Goal: Information Seeking & Learning: Learn about a topic

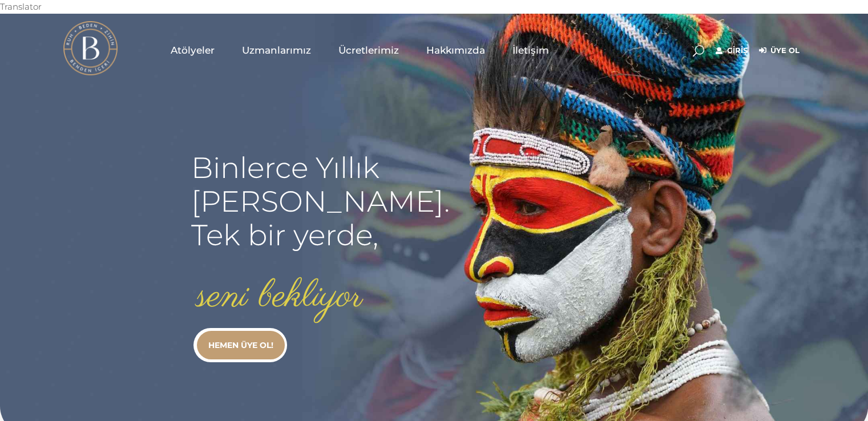
type input "secil.karacan"
click at [730, 44] on link "Giriş" at bounding box center [732, 51] width 32 height 14
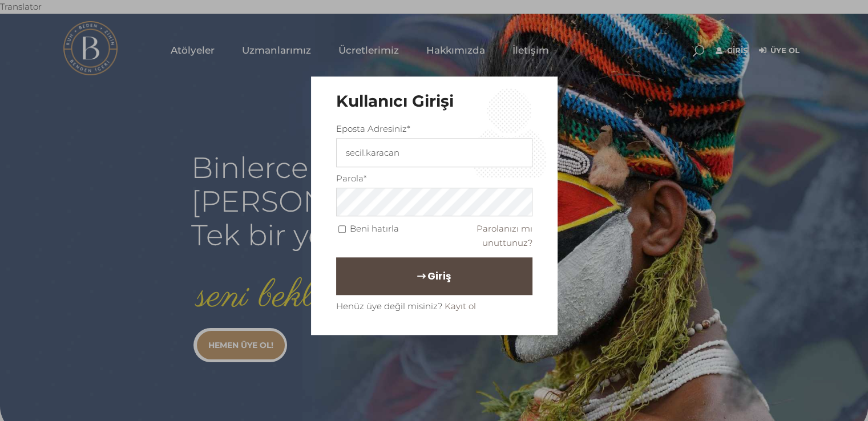
click at [437, 269] on span "Giriş" at bounding box center [438, 276] width 23 height 19
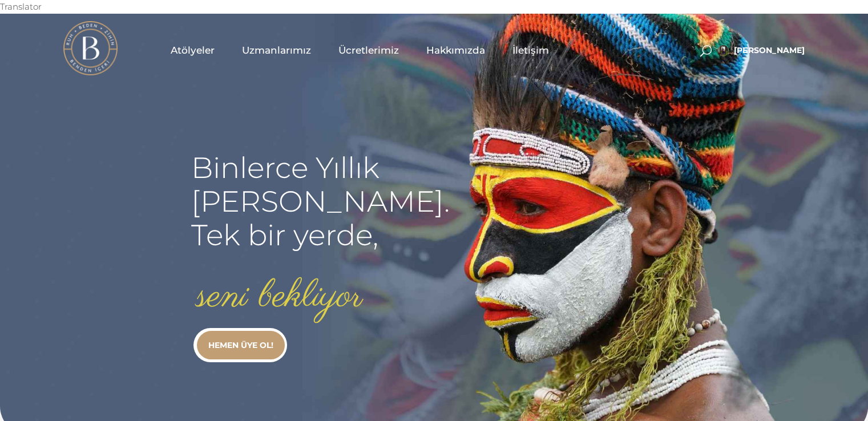
click at [280, 44] on span "Uzmanlarımız" at bounding box center [276, 50] width 69 height 13
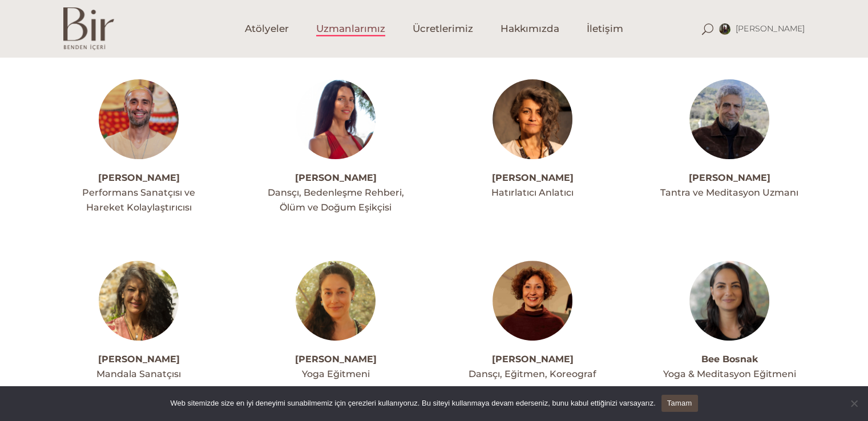
scroll to position [334, 0]
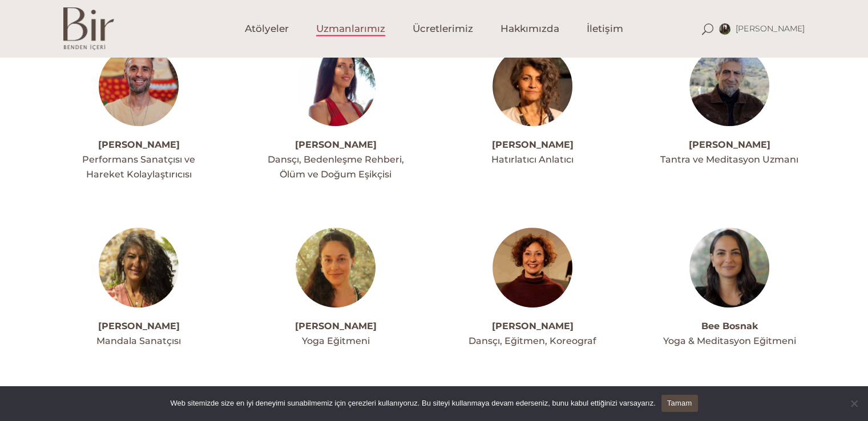
click at [333, 272] on img at bounding box center [336, 268] width 80 height 80
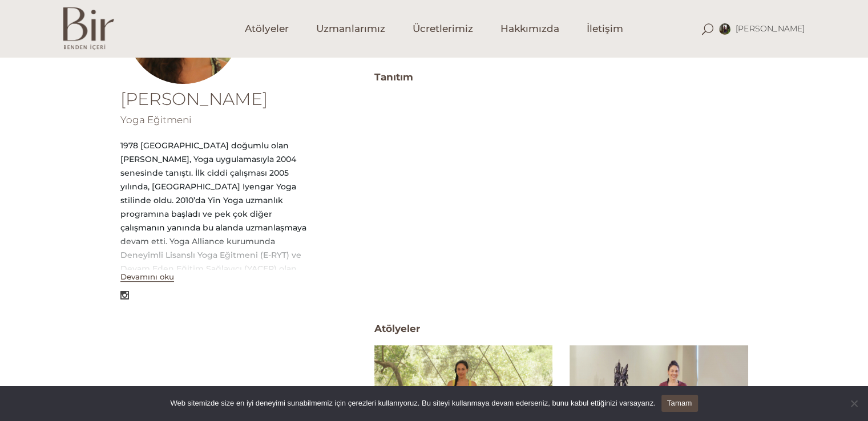
scroll to position [228, 0]
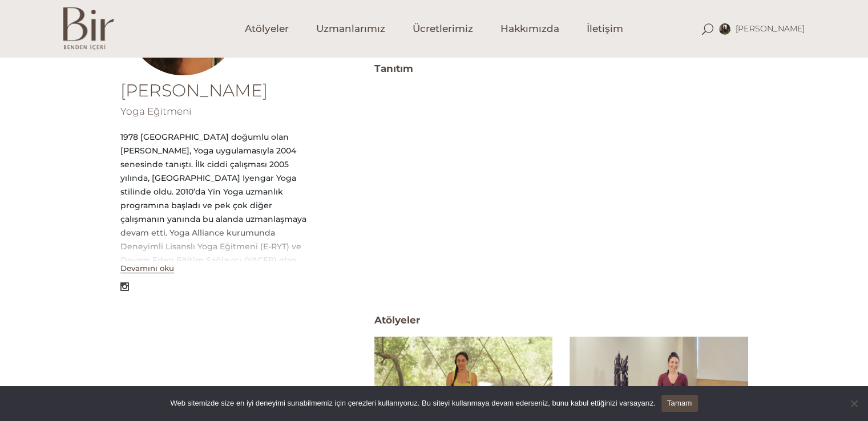
click at [680, 398] on link "Tamam" at bounding box center [679, 403] width 37 height 17
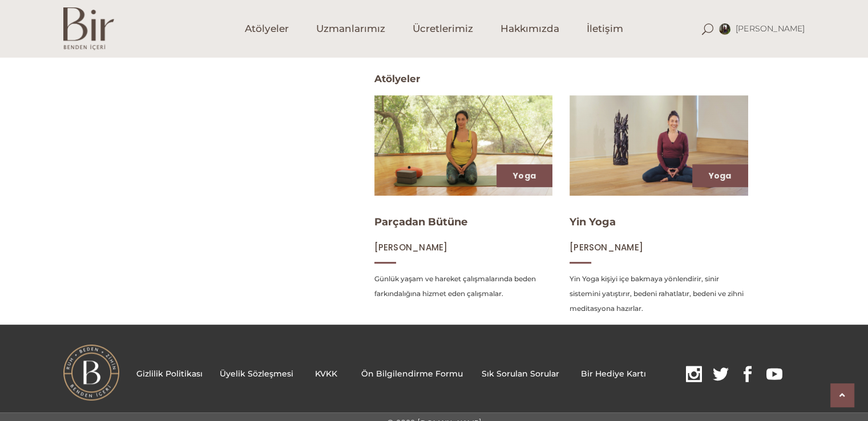
scroll to position [469, 0]
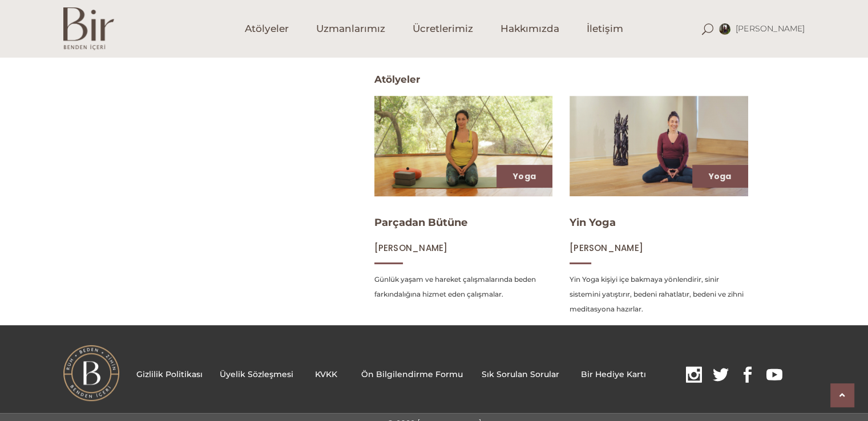
click at [434, 131] on img at bounding box center [463, 145] width 184 height 103
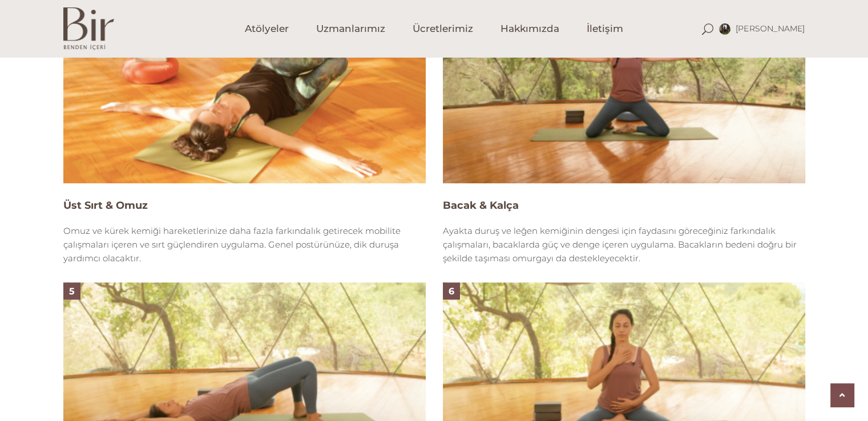
scroll to position [1171, 0]
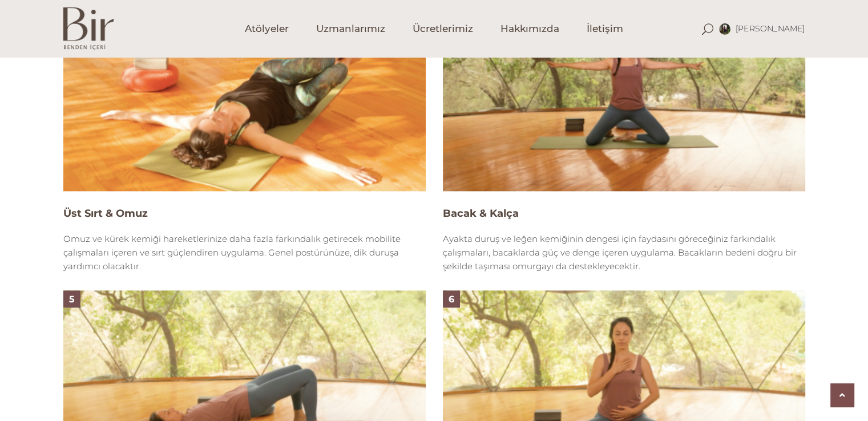
click at [561, 132] on img at bounding box center [624, 89] width 362 height 204
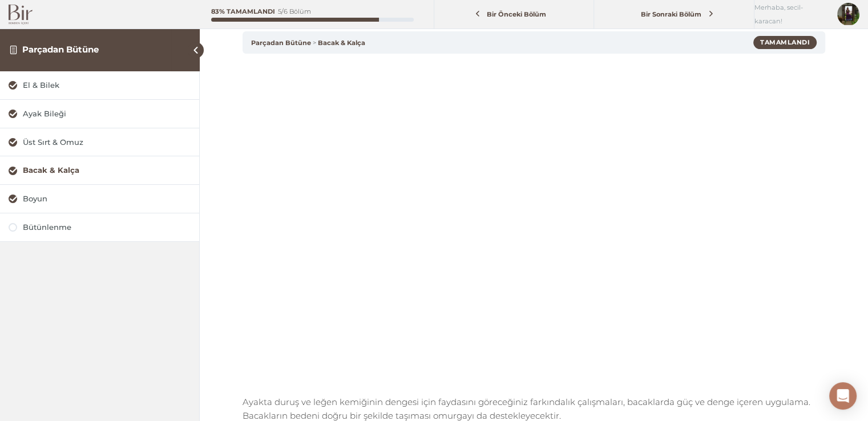
scroll to position [68, 0]
click at [36, 197] on div "Boyun" at bounding box center [107, 198] width 168 height 11
